Goal: Task Accomplishment & Management: Complete application form

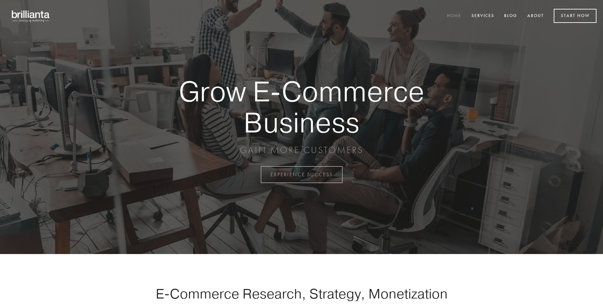
scroll to position [1712, 0]
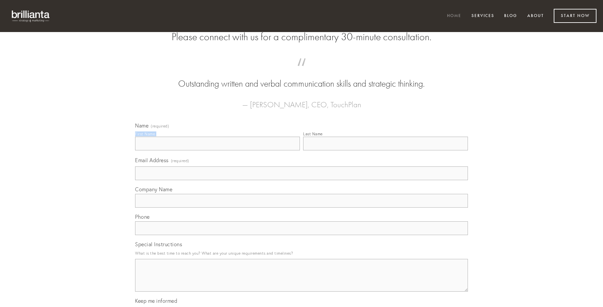
type input "[PERSON_NAME]"
click at [386, 150] on input "Last Name" at bounding box center [385, 143] width 165 height 14
type input "[PERSON_NAME]"
click at [302, 180] on input "Email Address (required)" at bounding box center [301, 173] width 333 height 14
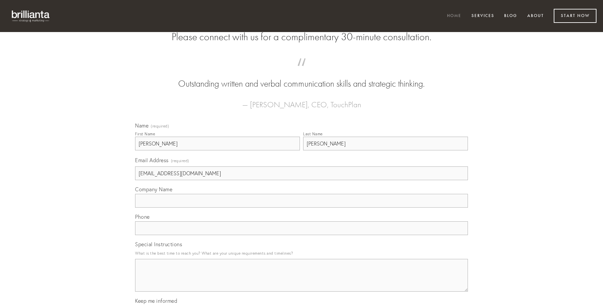
type input "[EMAIL_ADDRESS][DOMAIN_NAME]"
click at [302, 207] on input "Company Name" at bounding box center [301, 201] width 333 height 14
type input "distinctio"
click at [302, 235] on input "text" at bounding box center [301, 228] width 333 height 14
click at [302, 281] on textarea "Special Instructions" at bounding box center [301, 275] width 333 height 33
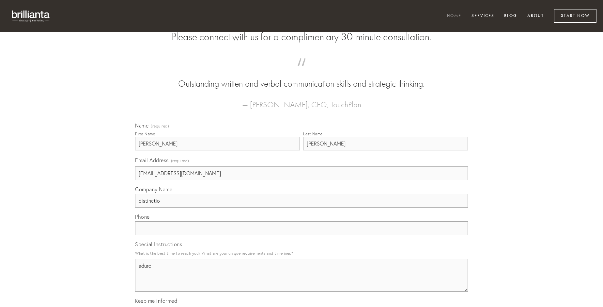
type textarea "aduro"
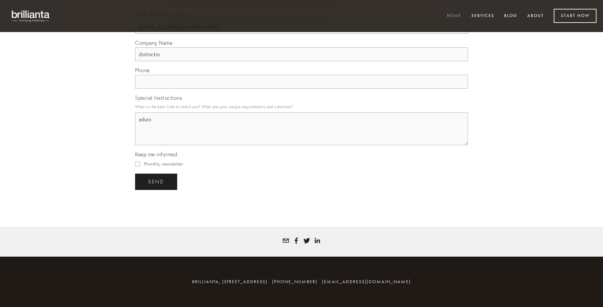
click at [157, 181] on span "send" at bounding box center [156, 182] width 16 height 6
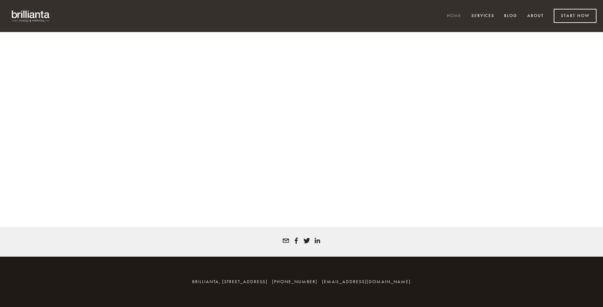
scroll to position [1703, 0]
